Goal: Transaction & Acquisition: Book appointment/travel/reservation

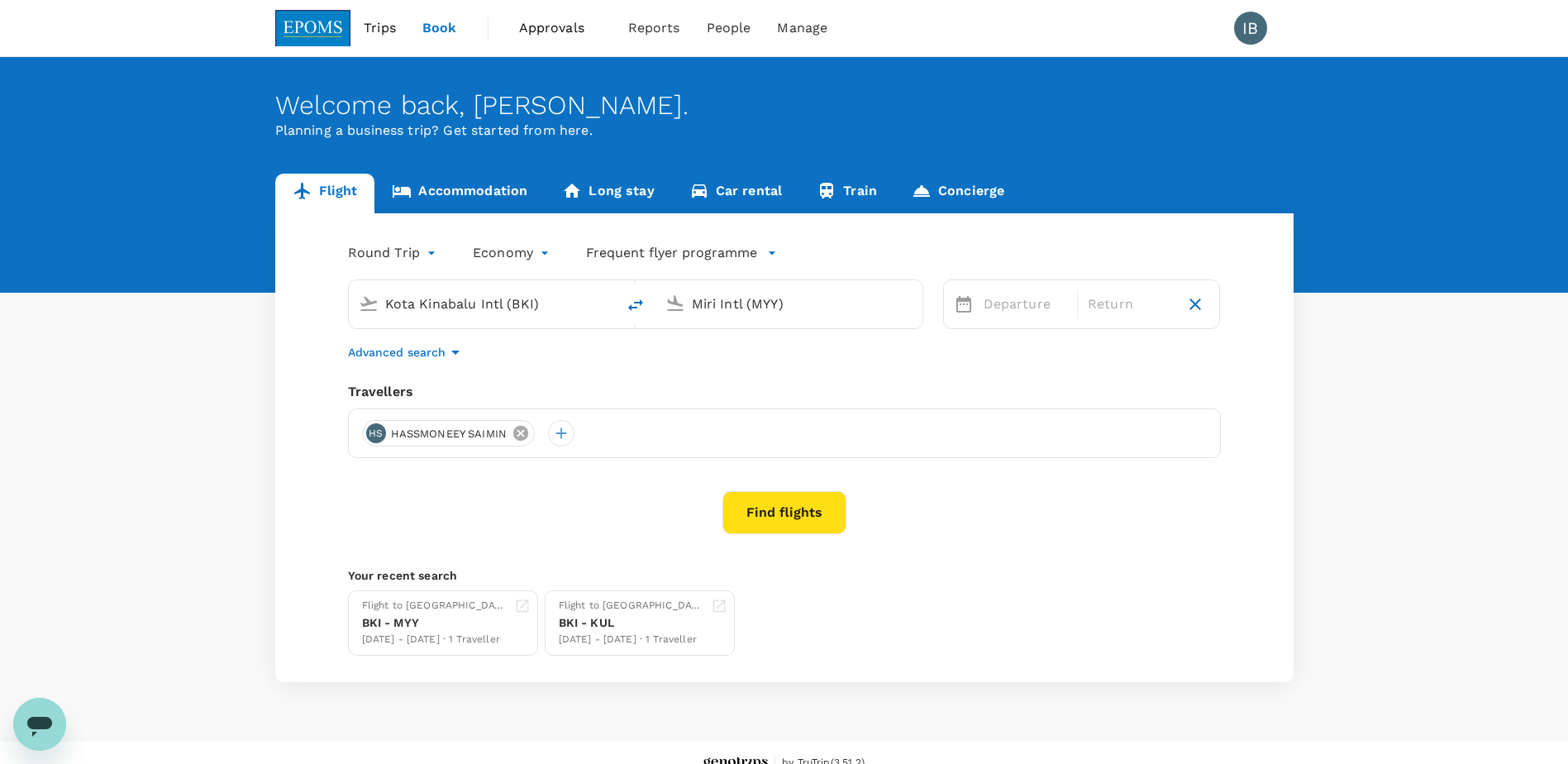
click at [517, 433] on icon at bounding box center [520, 433] width 15 height 15
click at [461, 305] on input "Kota Kinabalu Intl (BKI)" at bounding box center [483, 304] width 196 height 26
type input "Kota Kinabalu Intl (BKI)"
click at [784, 305] on input "Miri Intl (MYY)" at bounding box center [790, 304] width 196 height 26
click at [766, 369] on p "Kota Kinabalu Intl" at bounding box center [713, 374] width 104 height 16
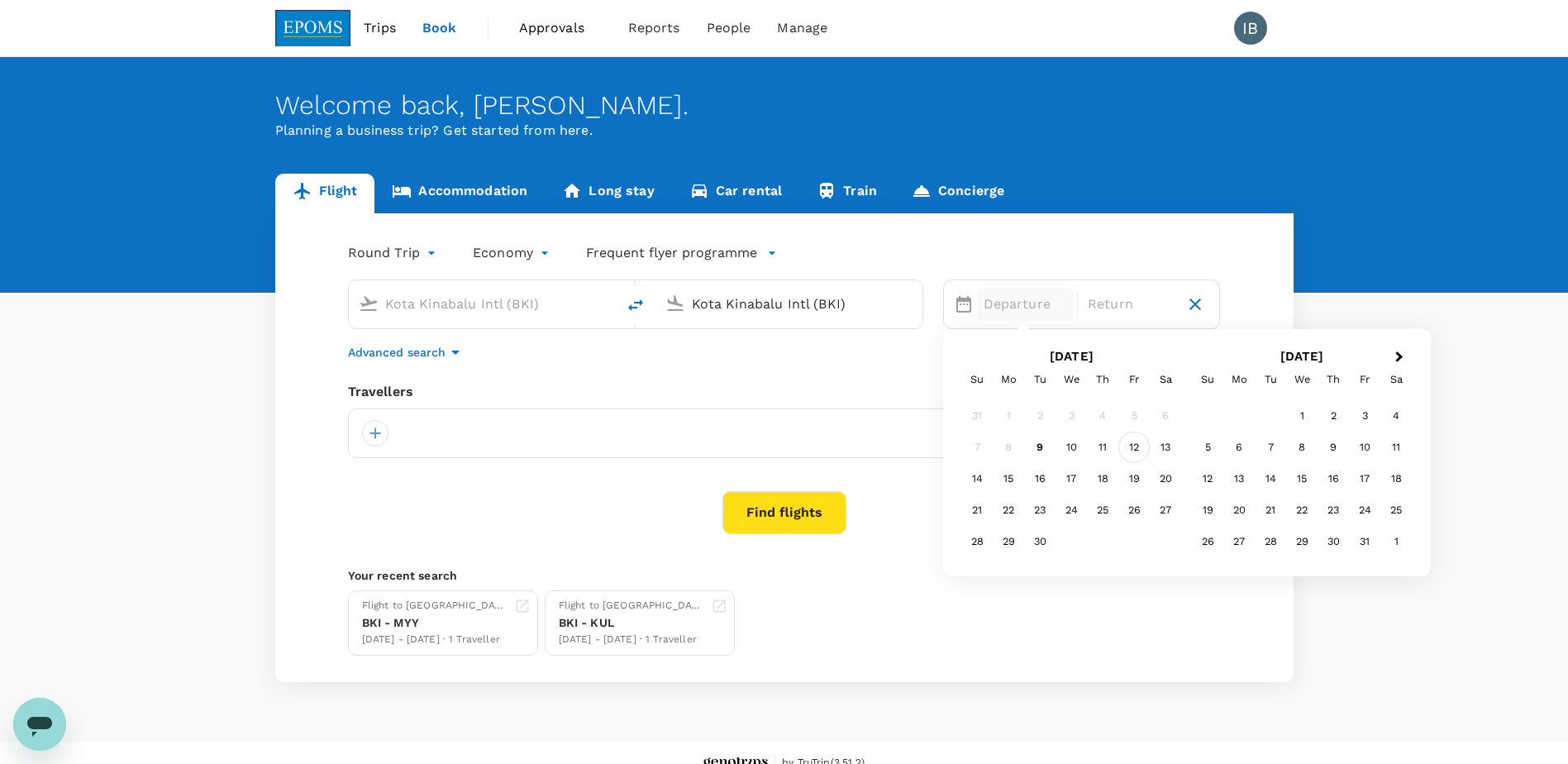
type input "Kota Kinabalu Intl (BKI)"
click at [1132, 448] on div "12" at bounding box center [1134, 447] width 32 height 32
click at [1070, 480] on div "17" at bounding box center [1071, 478] width 32 height 32
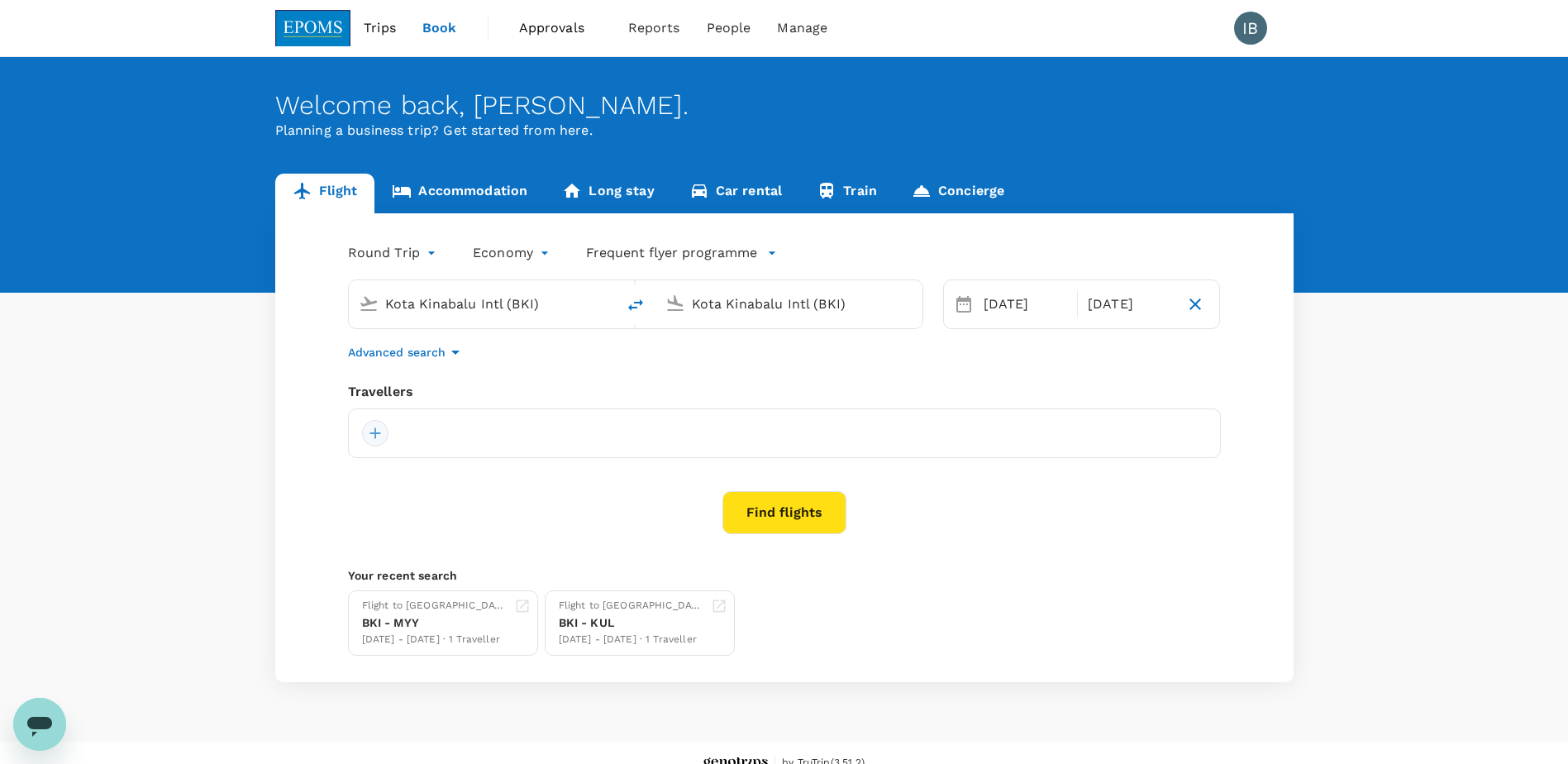
click at [377, 434] on div at bounding box center [375, 433] width 27 height 27
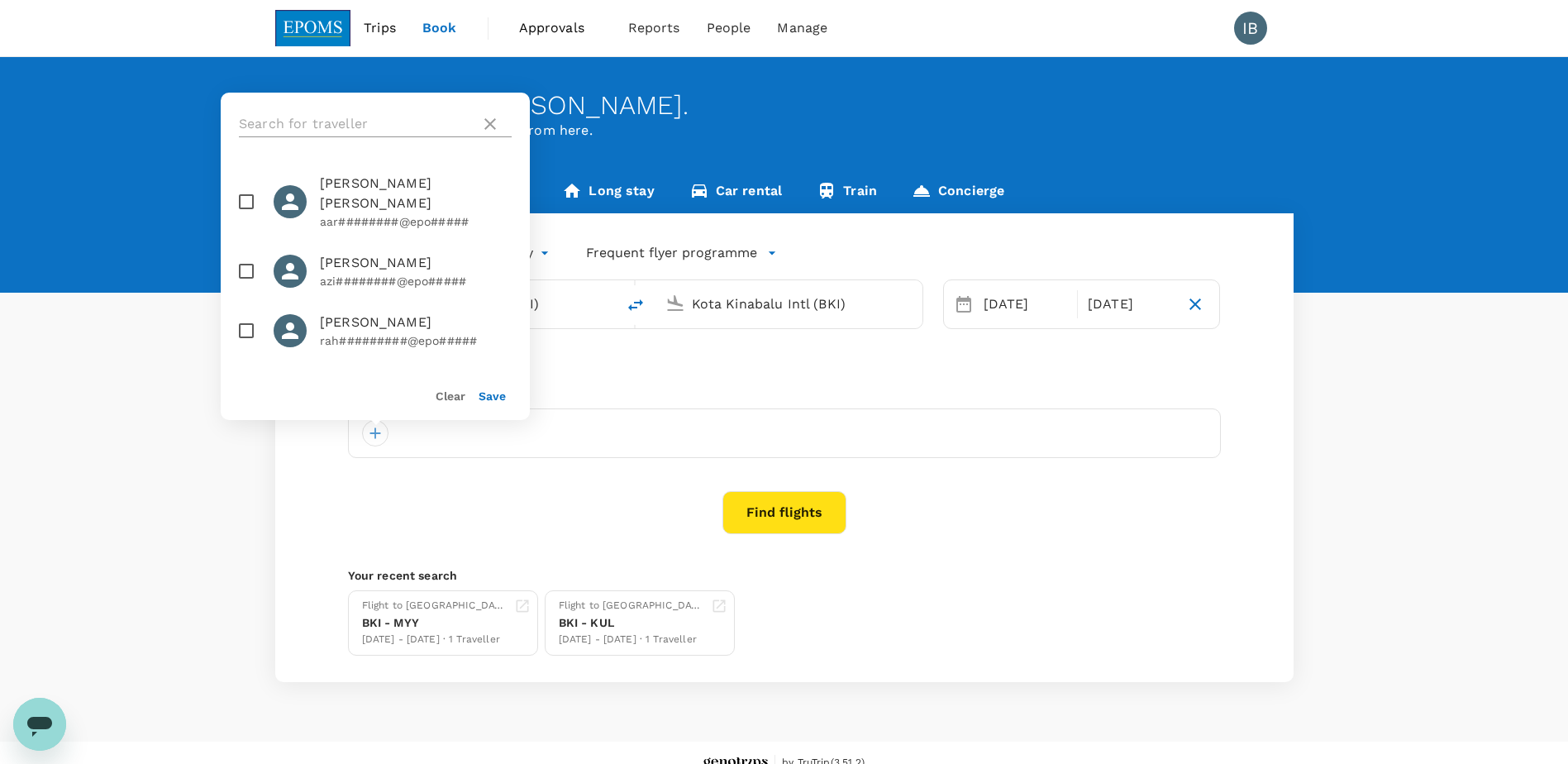
click at [325, 123] on input "text" at bounding box center [355, 124] width 234 height 27
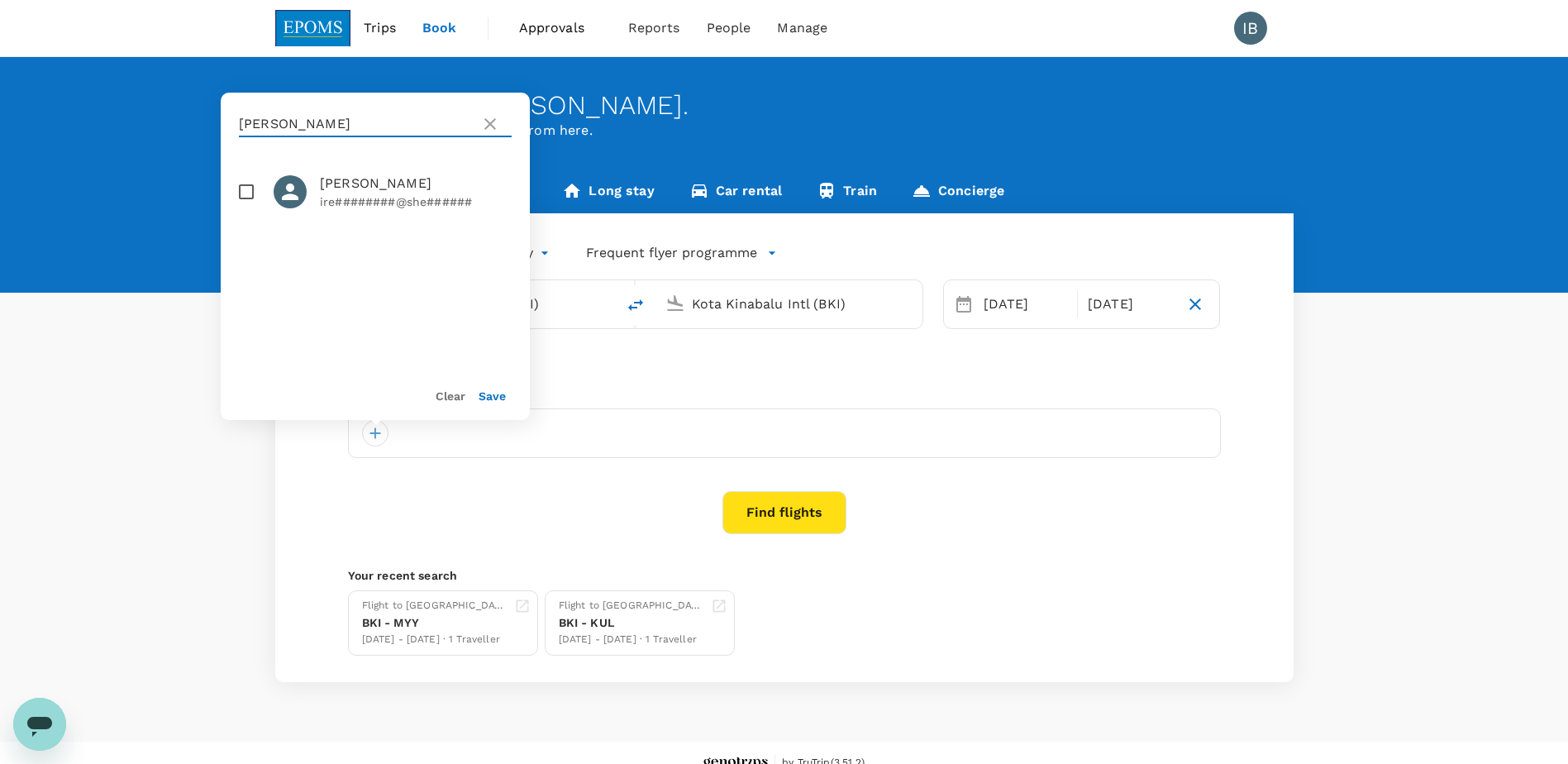
type input "[PERSON_NAME]"
click at [250, 194] on input "checkbox" at bounding box center [246, 191] width 34 height 34
checkbox input "true"
click at [488, 397] on button "Save" at bounding box center [493, 396] width 27 height 13
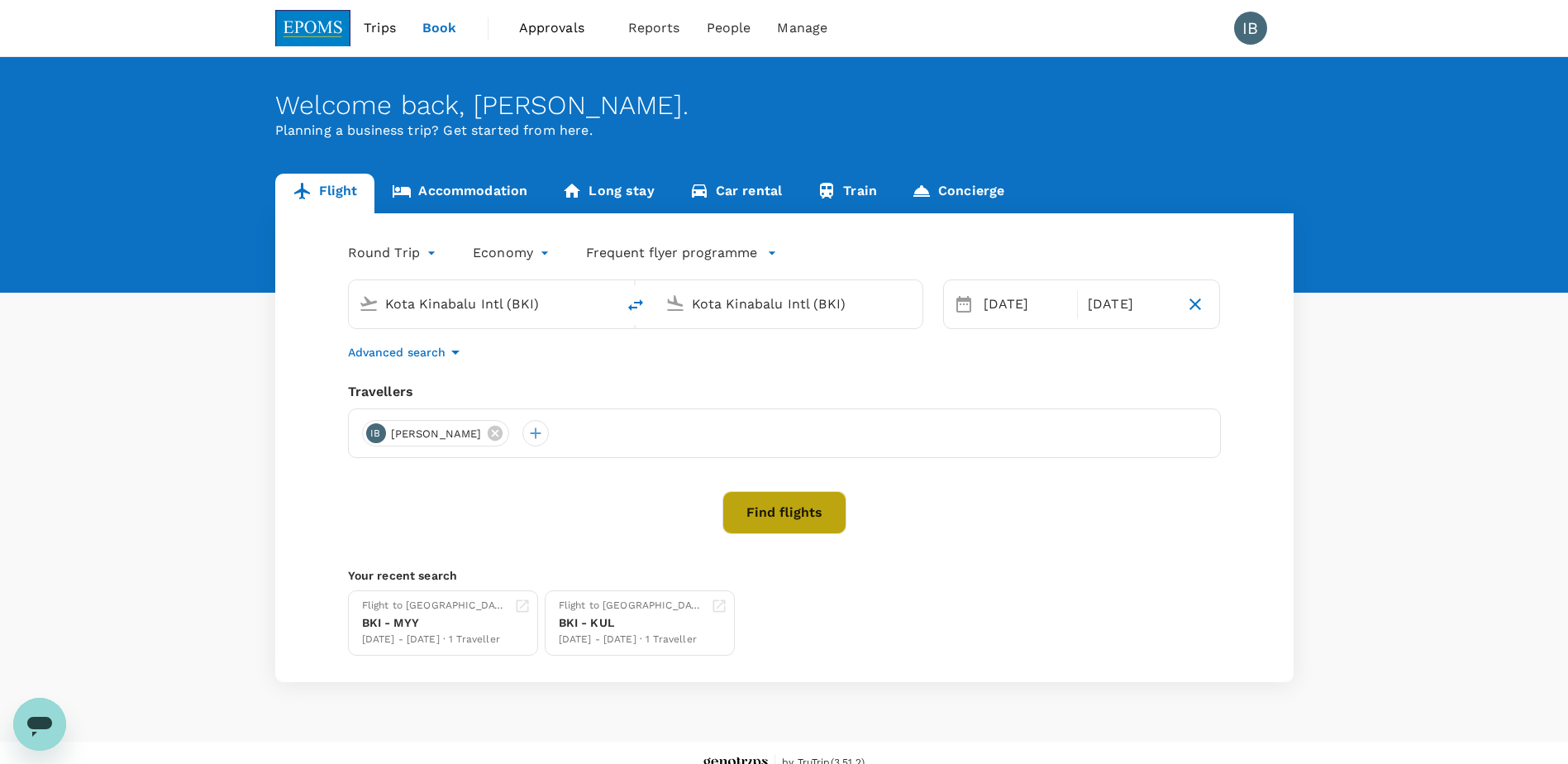
click at [775, 518] on button "Find flights" at bounding box center [784, 512] width 124 height 43
click at [439, 308] on input "Kota Kinabalu Intl (BKI)" at bounding box center [483, 304] width 196 height 26
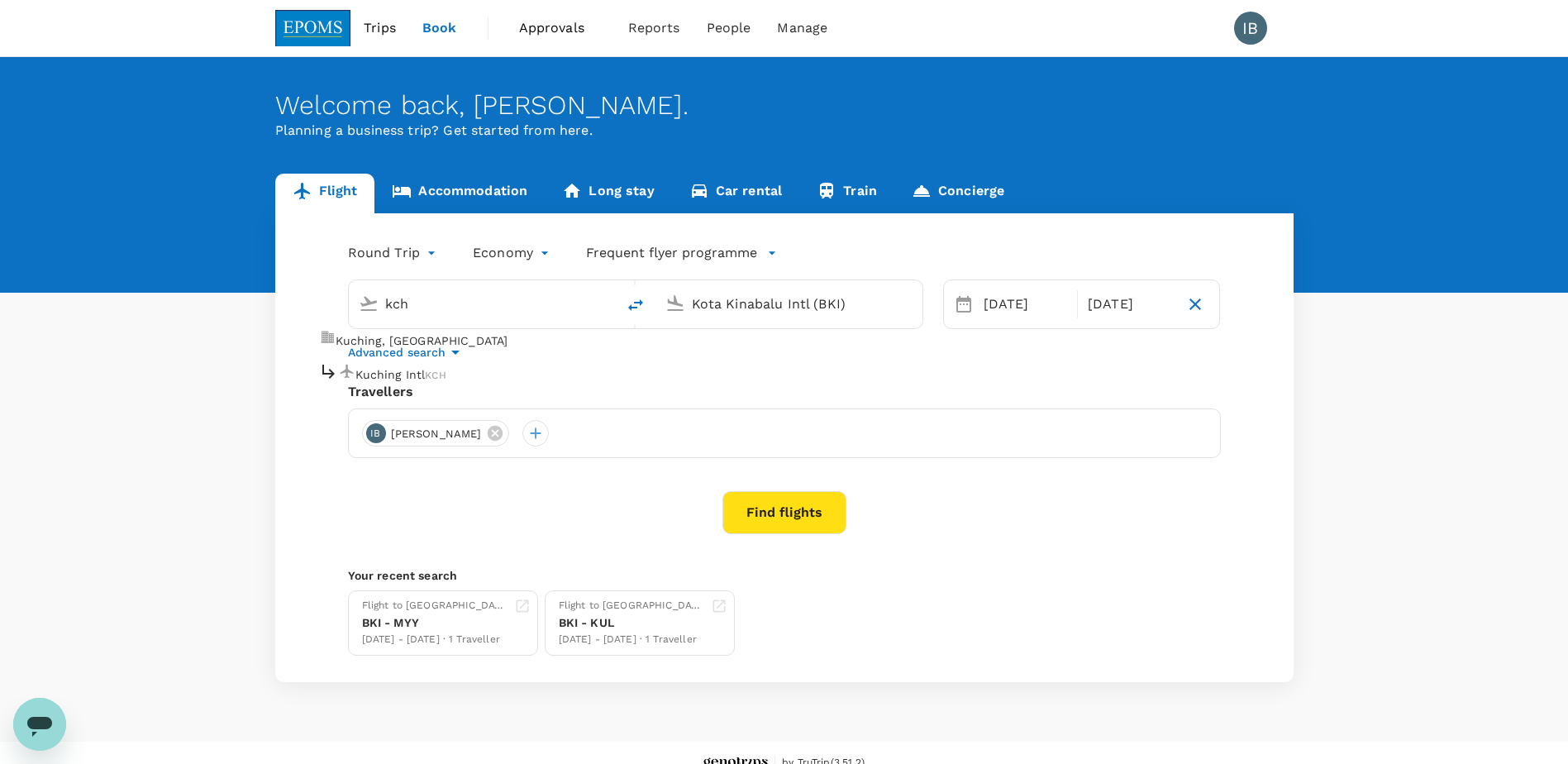
click at [424, 368] on p "Kuching Intl" at bounding box center [390, 374] width 70 height 16
type input "Kuching Intl (KCH)"
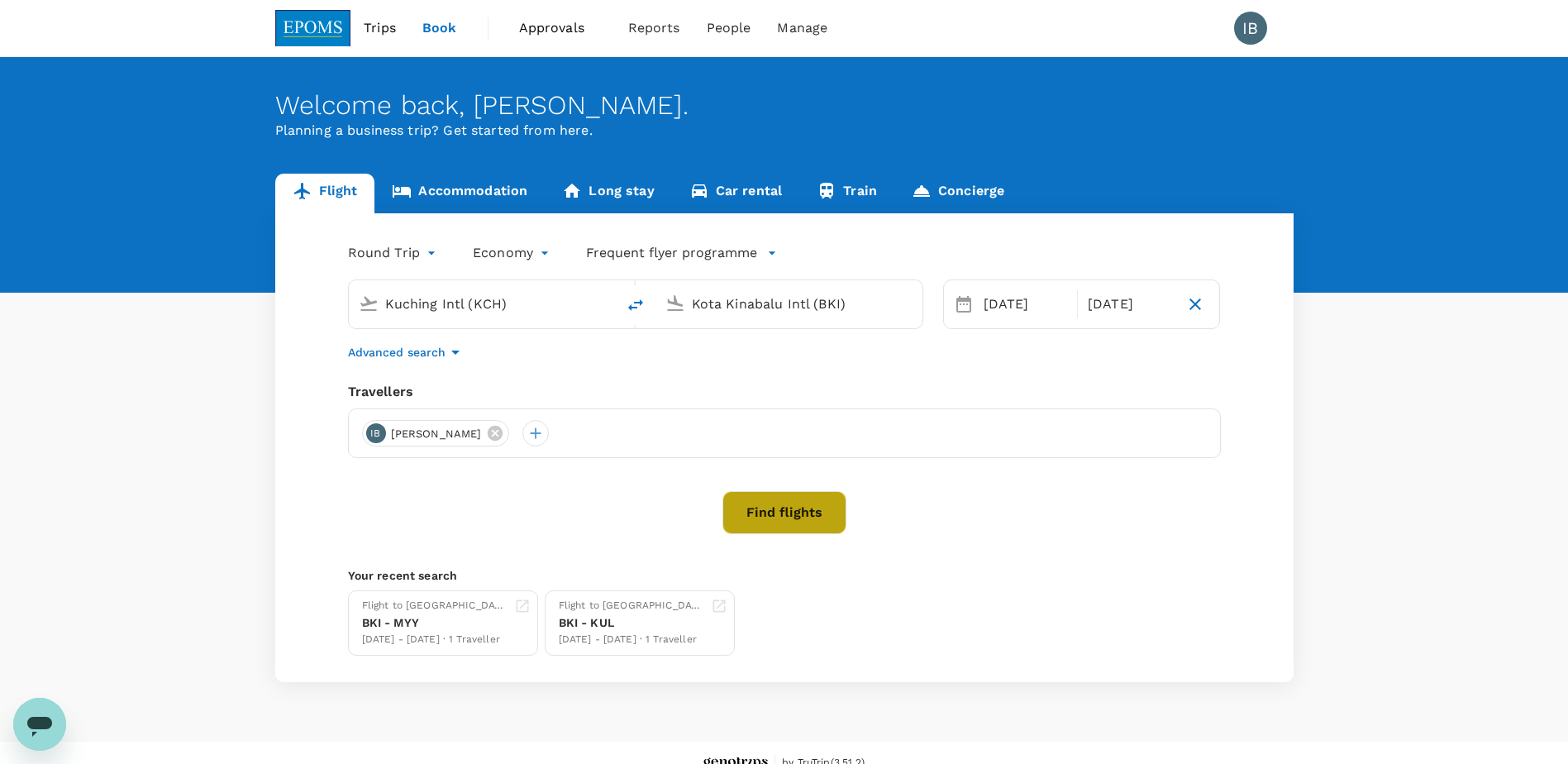
click at [751, 507] on button "Find flights" at bounding box center [784, 512] width 124 height 43
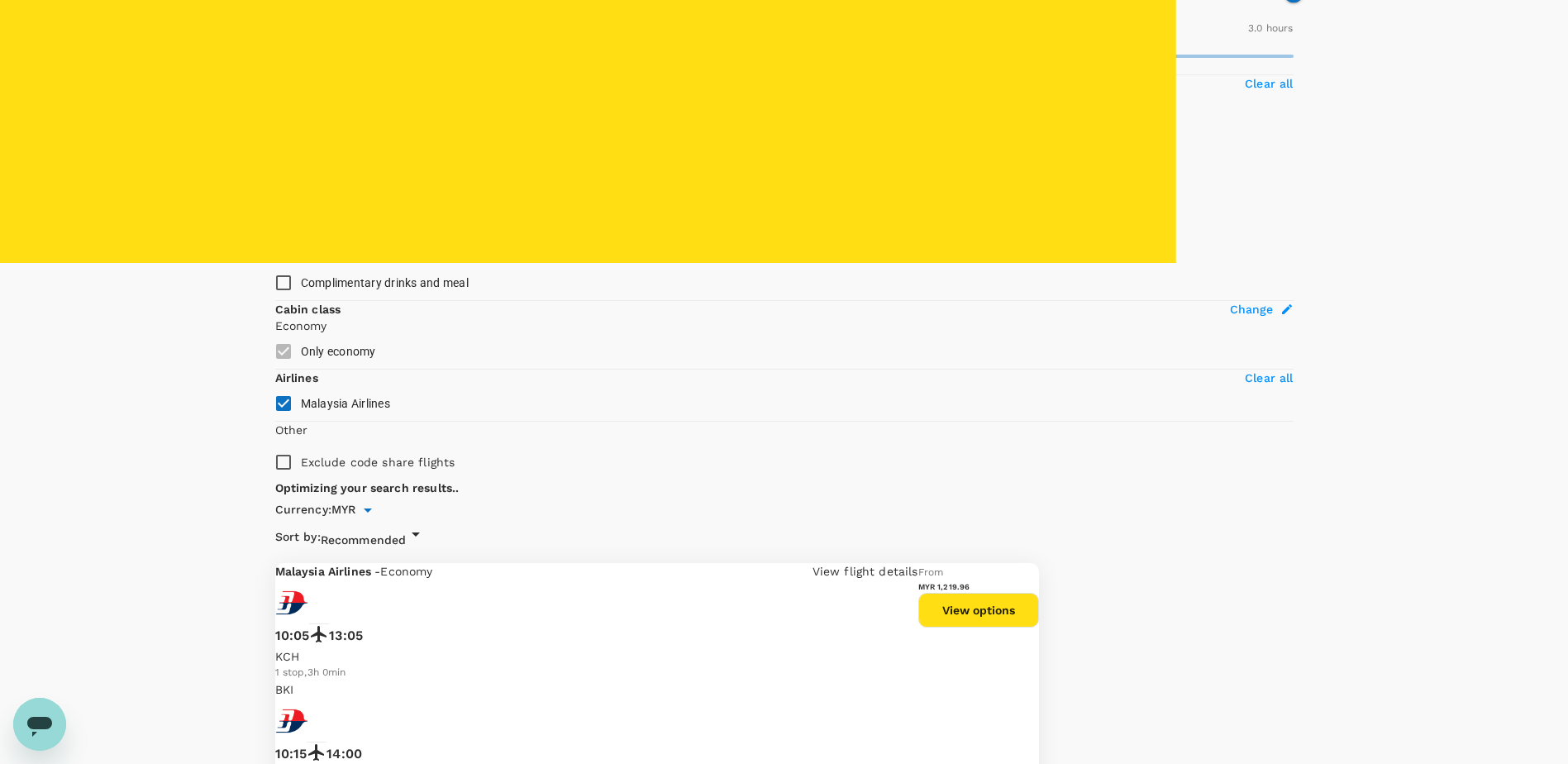
scroll to position [712, 0]
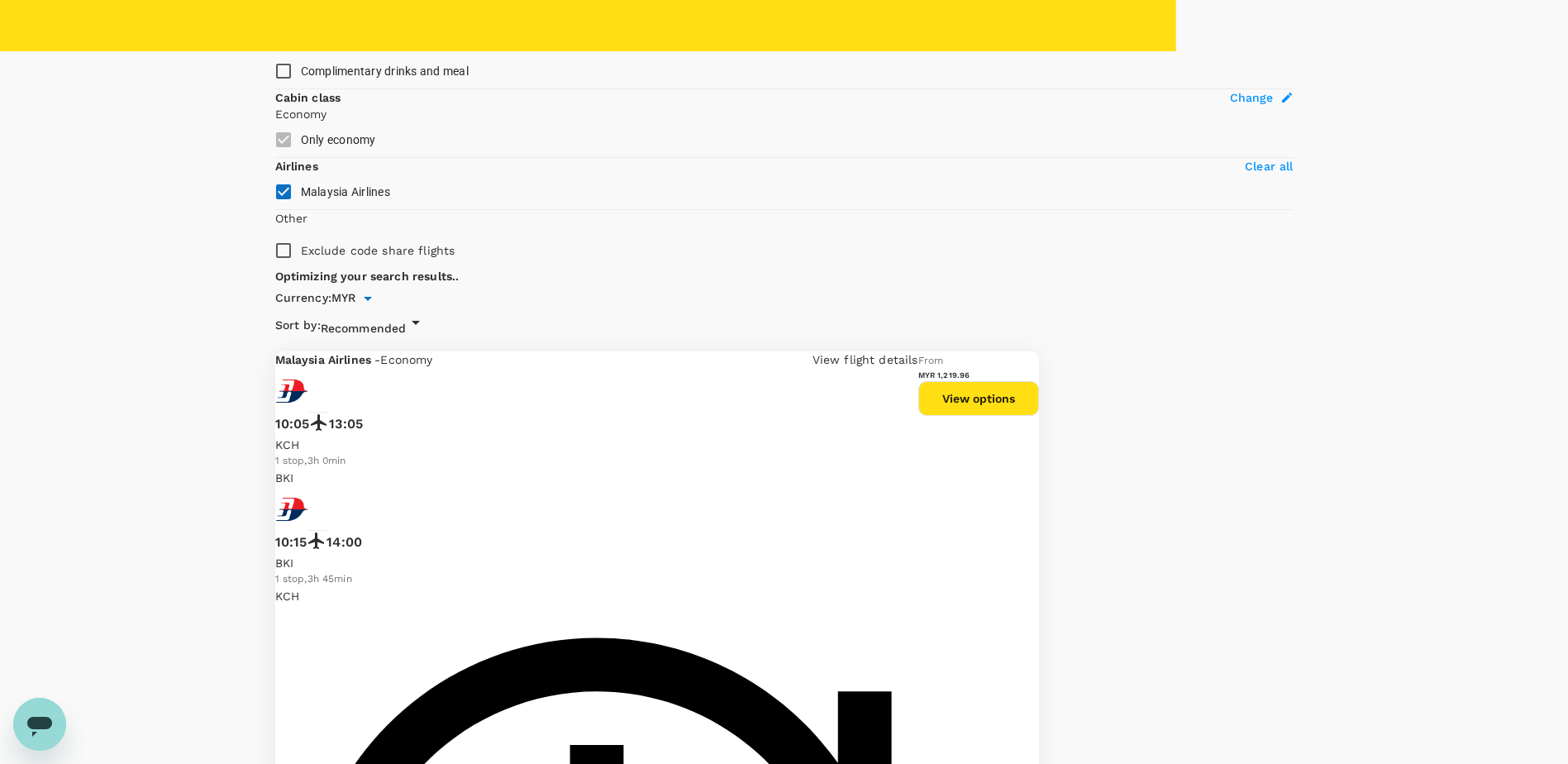
type input "780"
checkbox input "false"
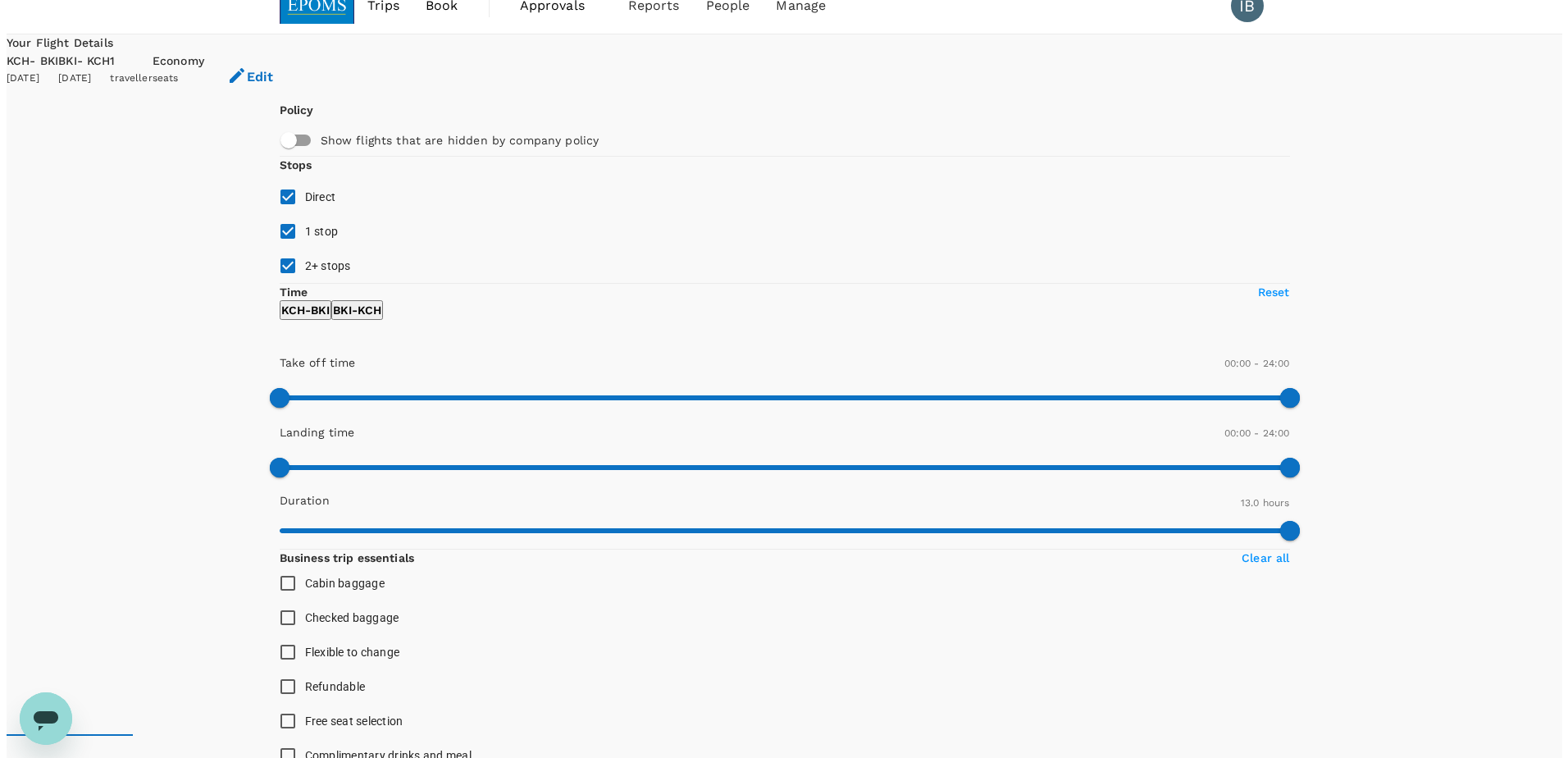
scroll to position [0, 0]
